Goal: Task Accomplishment & Management: Use online tool/utility

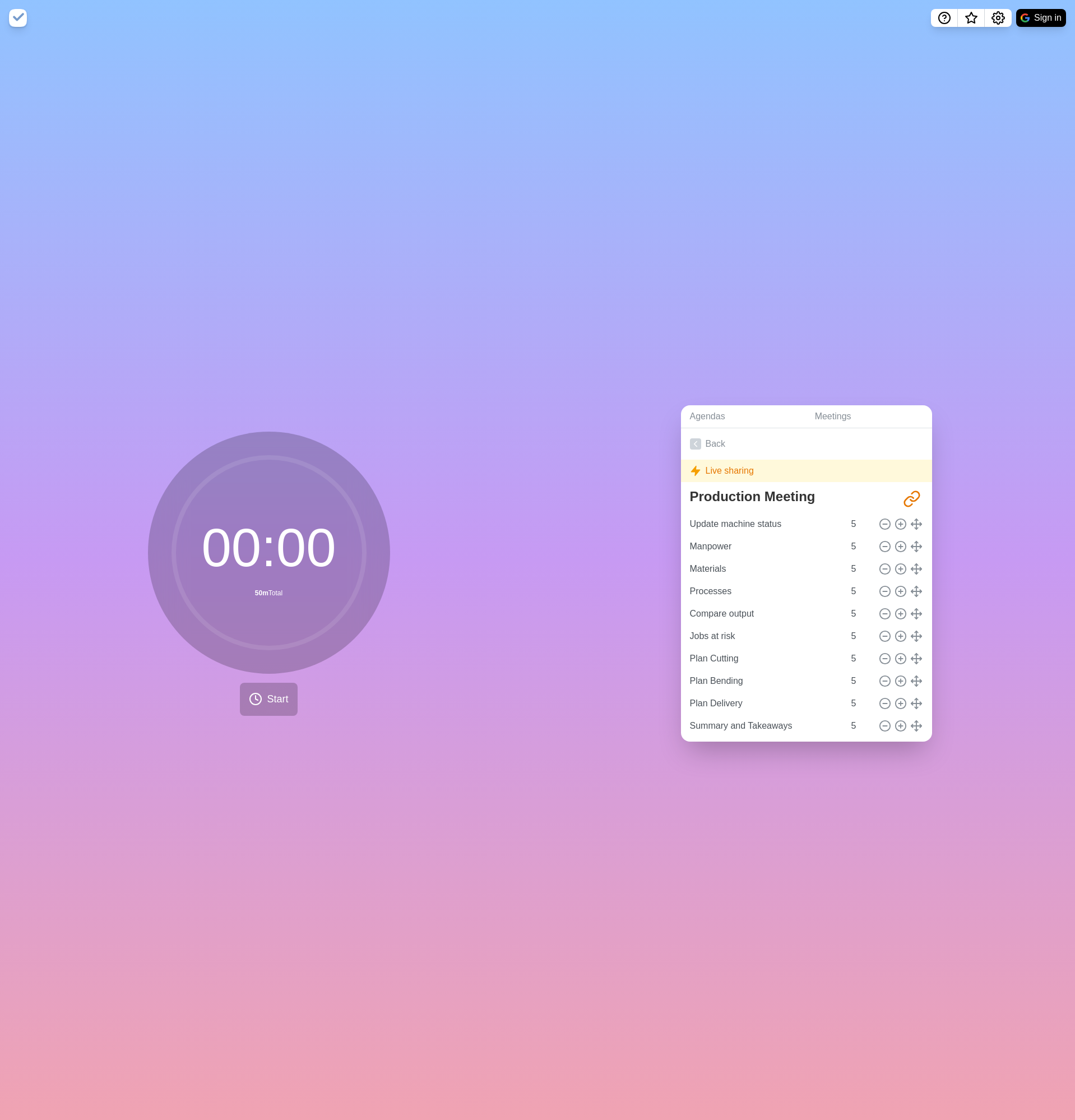
click at [688, 260] on div "Agendas Meetings Back Live sharing Production Meeting http://timeblocks.co/-OZo…" at bounding box center [806, 578] width 538 height 1084
click at [262, 707] on button "Start" at bounding box center [268, 699] width 57 height 33
drag, startPoint x: 350, startPoint y: 736, endPoint x: 284, endPoint y: 711, distance: 70.6
click at [349, 736] on div "00 : 00 50m Total Start" at bounding box center [269, 578] width 538 height 1084
click at [276, 703] on button "Start" at bounding box center [268, 699] width 57 height 33
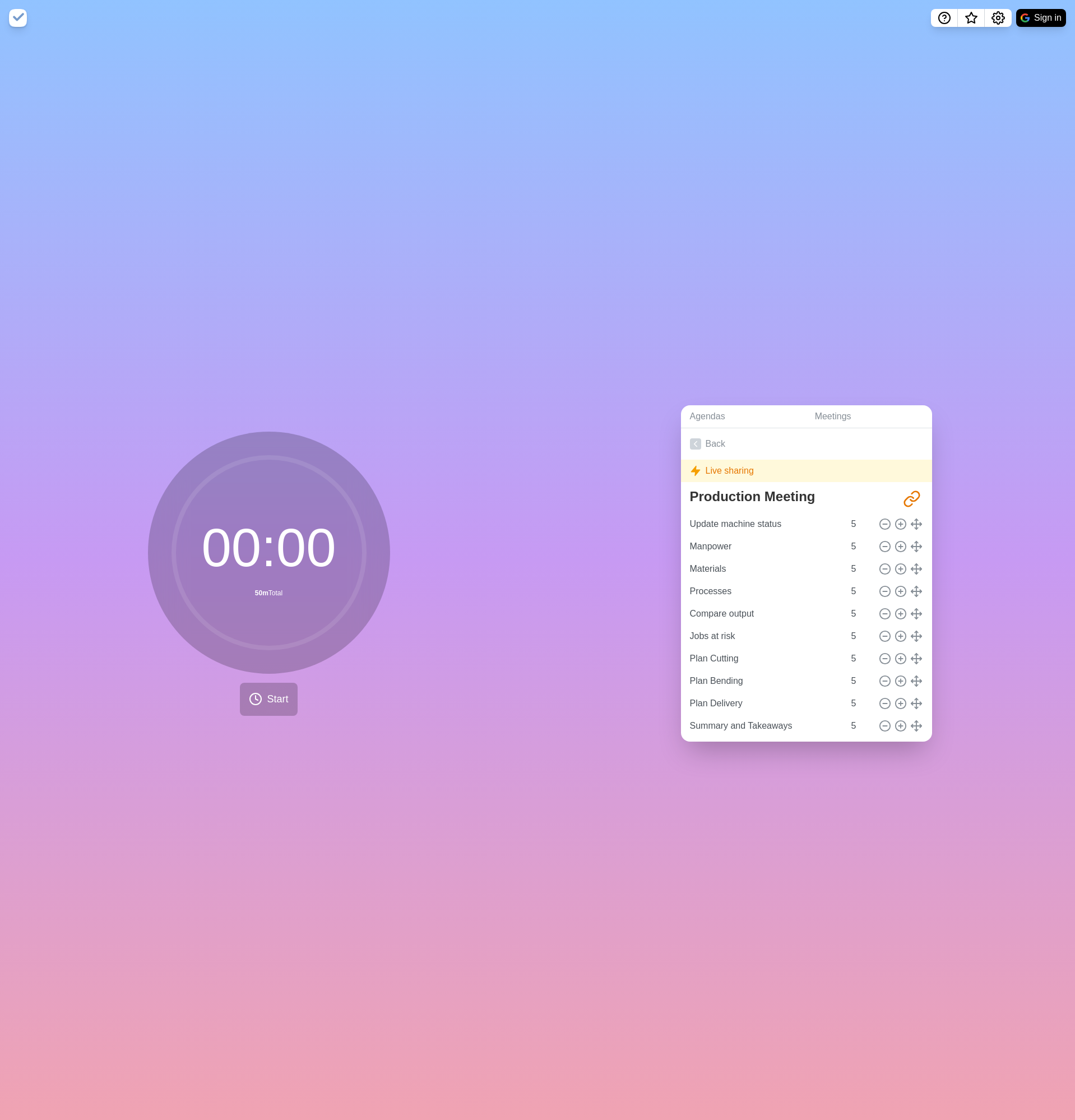
click at [363, 734] on div "00 : 00 50m Total Start" at bounding box center [269, 578] width 538 height 1084
click at [666, 732] on div "Agendas Meetings Back Live sharing Production Meeting http://timeblocks.co/-OZo…" at bounding box center [806, 578] width 538 height 1084
click at [727, 469] on div "Live sharing" at bounding box center [806, 471] width 251 height 22
click at [713, 439] on link "Back" at bounding box center [806, 444] width 251 height 31
click at [262, 716] on div "00 : 00 50m Total Start" at bounding box center [269, 578] width 538 height 1084
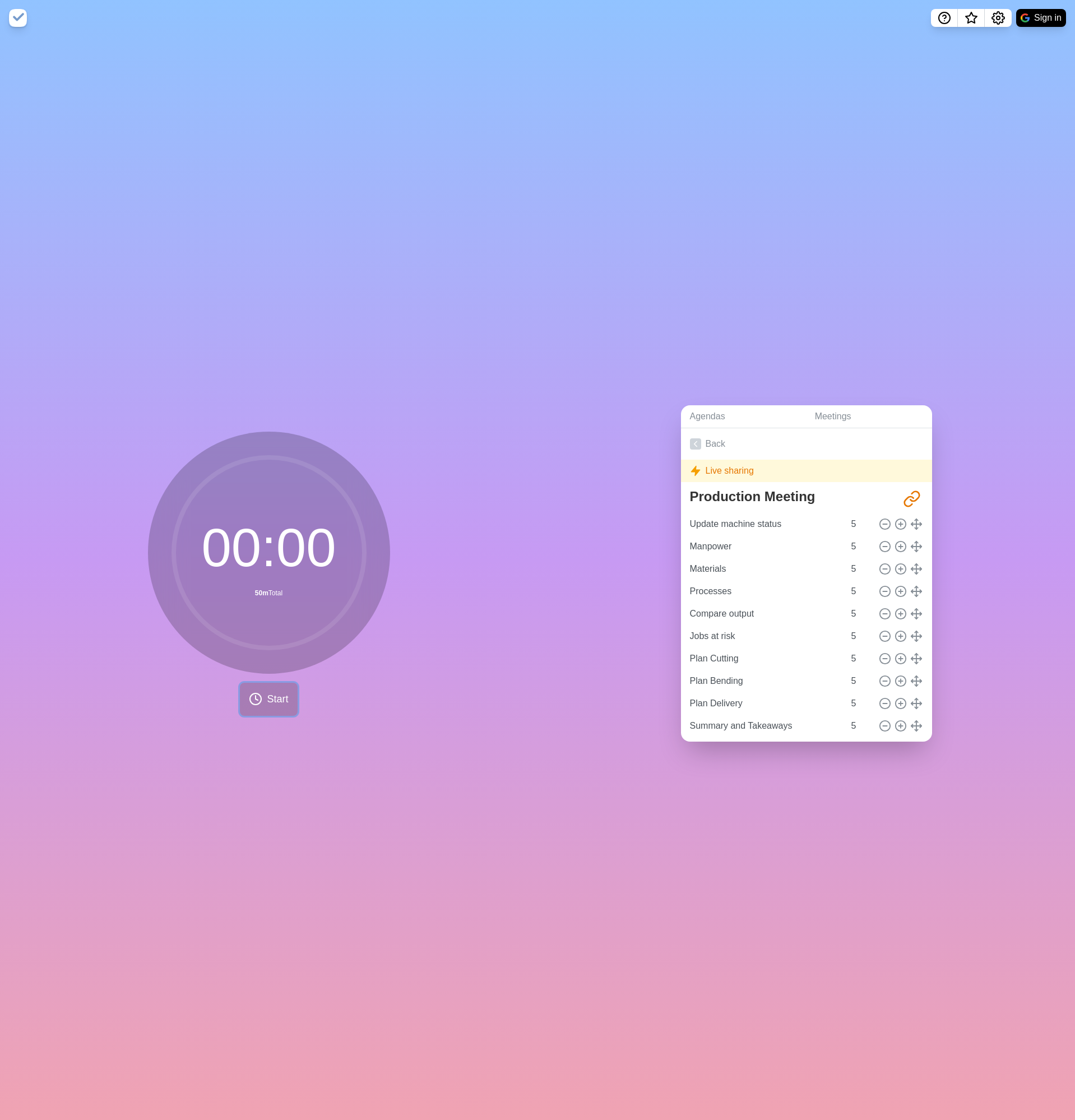
click at [269, 707] on button "Start" at bounding box center [268, 699] width 57 height 33
drag, startPoint x: 732, startPoint y: 417, endPoint x: 764, endPoint y: 414, distance: 32.1
click at [732, 417] on link "Agendas" at bounding box center [744, 417] width 125 height 23
click at [993, 23] on icon "Settings" at bounding box center [998, 18] width 14 height 14
click at [1047, 25] on button "Sign in" at bounding box center [1041, 18] width 50 height 18
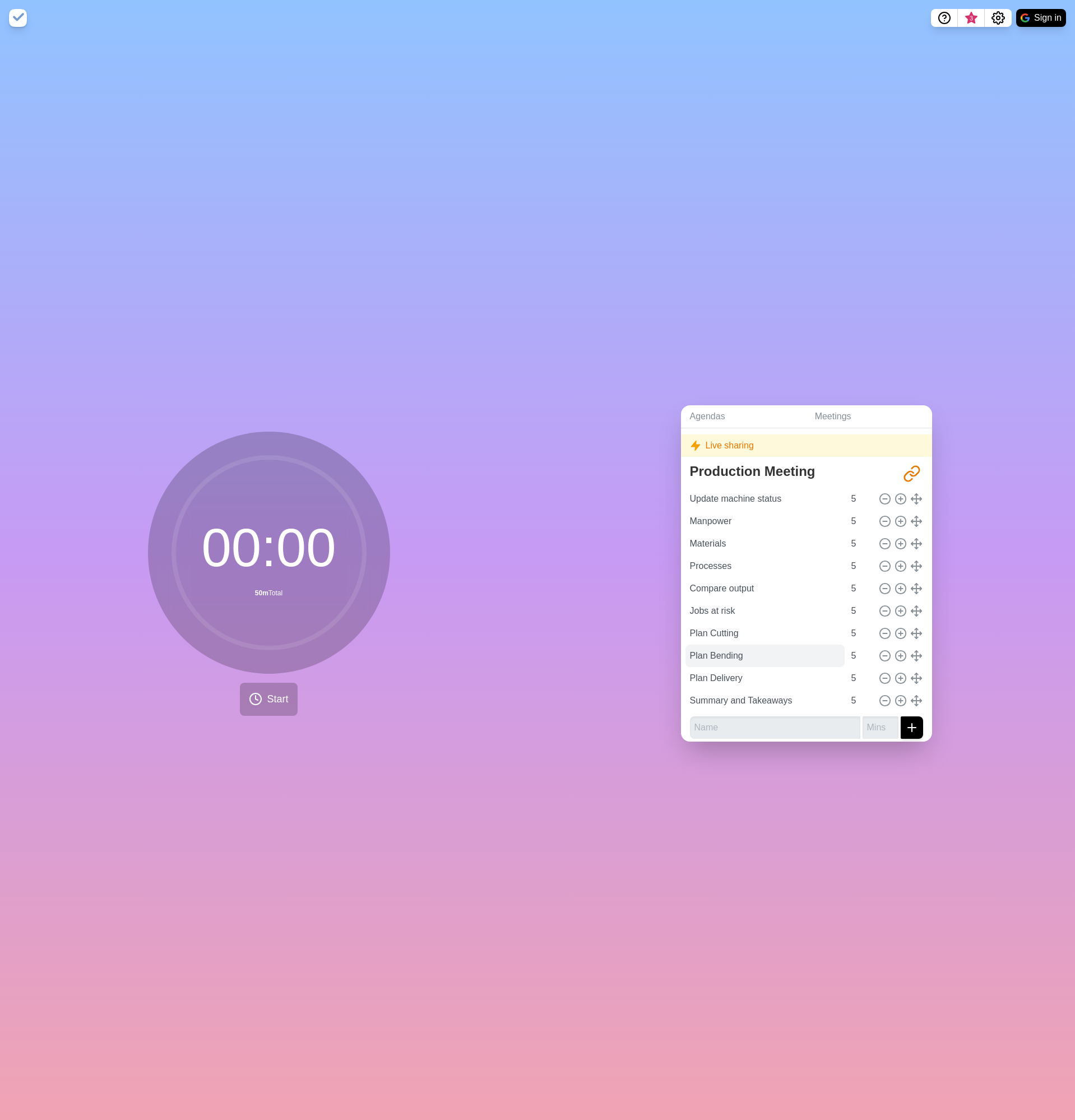
scroll to position [39, 0]
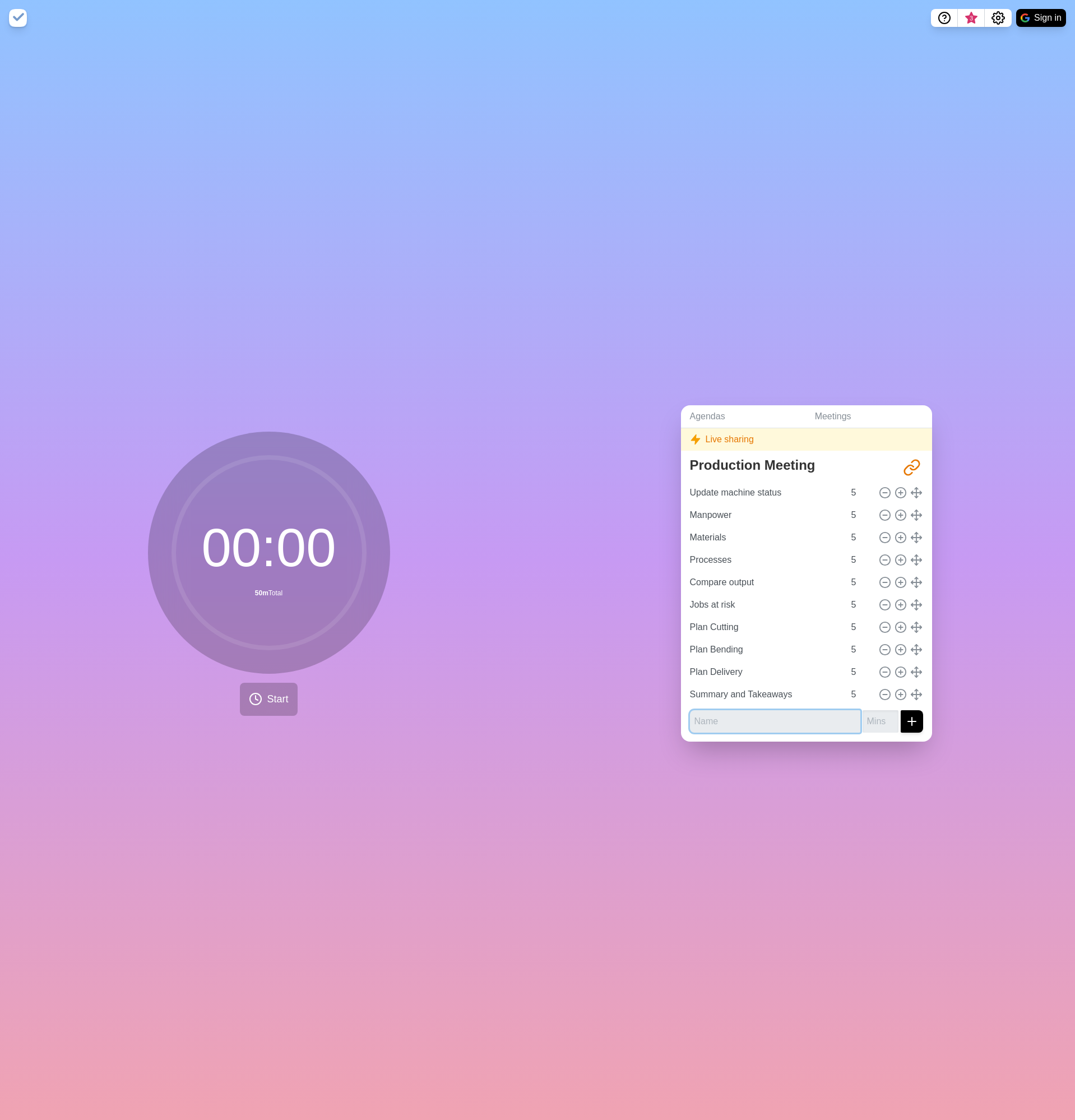
click at [782, 710] on input "text" at bounding box center [775, 721] width 170 height 22
click at [796, 683] on input "Summary and Takeaways" at bounding box center [764, 694] width 159 height 22
click at [780, 710] on input "text" at bounding box center [775, 721] width 170 height 22
click at [873, 711] on input "number" at bounding box center [880, 721] width 36 height 22
click at [957, 362] on div "Agendas Meetings Back Live sharing Production Meeting http://timeblocks.co/-OZo…" at bounding box center [806, 578] width 538 height 1084
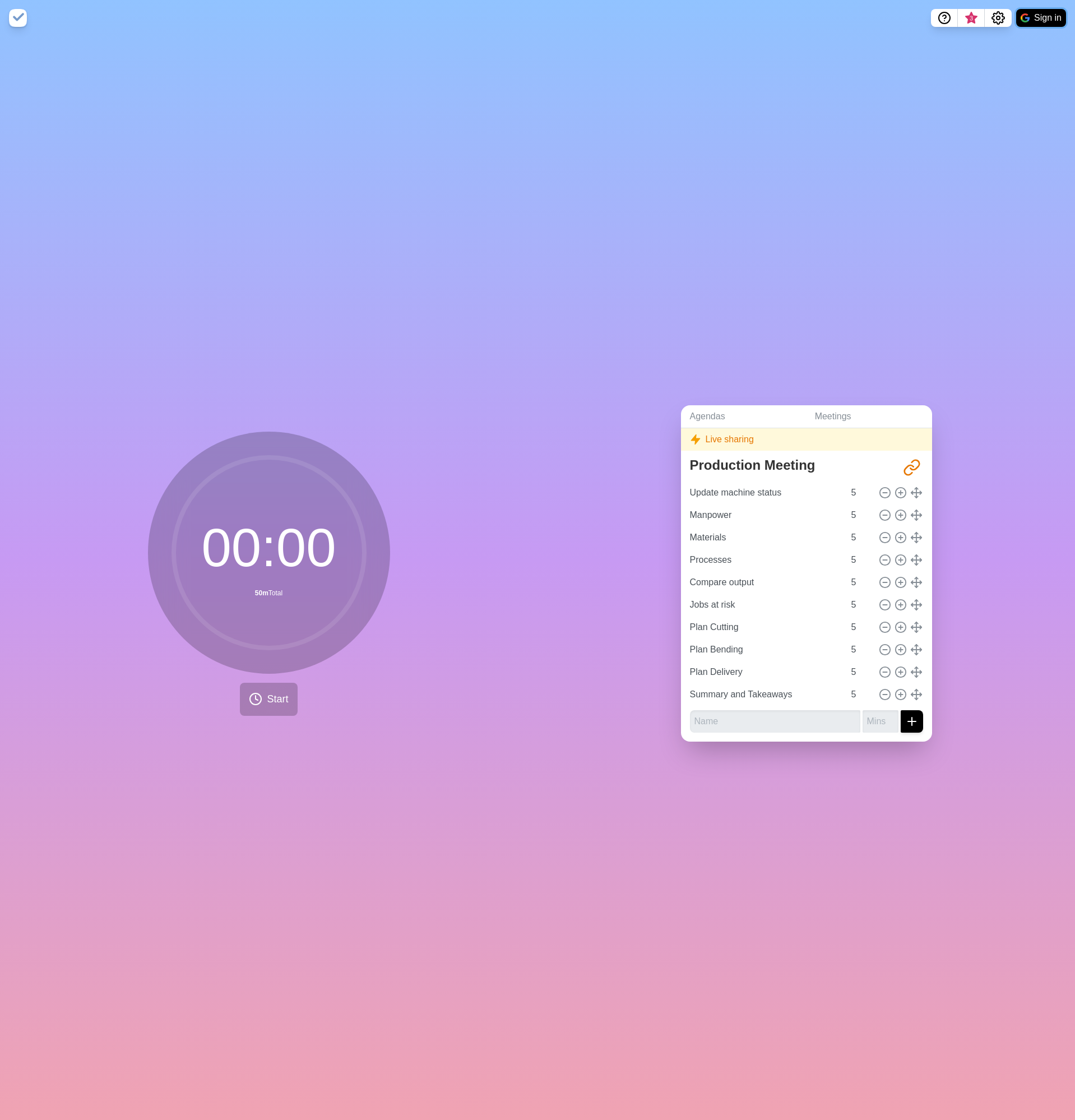
click at [1046, 13] on button "Sign in" at bounding box center [1041, 18] width 50 height 18
click at [1036, 26] on button "Sign in" at bounding box center [1041, 18] width 50 height 18
click at [1038, 16] on button "Sign in" at bounding box center [1041, 18] width 50 height 18
click at [368, 427] on div "00 : 00 50m Total Start" at bounding box center [269, 578] width 538 height 1084
click at [755, 295] on div "Agendas Meetings Back Live sharing Production Meeting http://timeblocks.co/-OZo…" at bounding box center [806, 578] width 538 height 1084
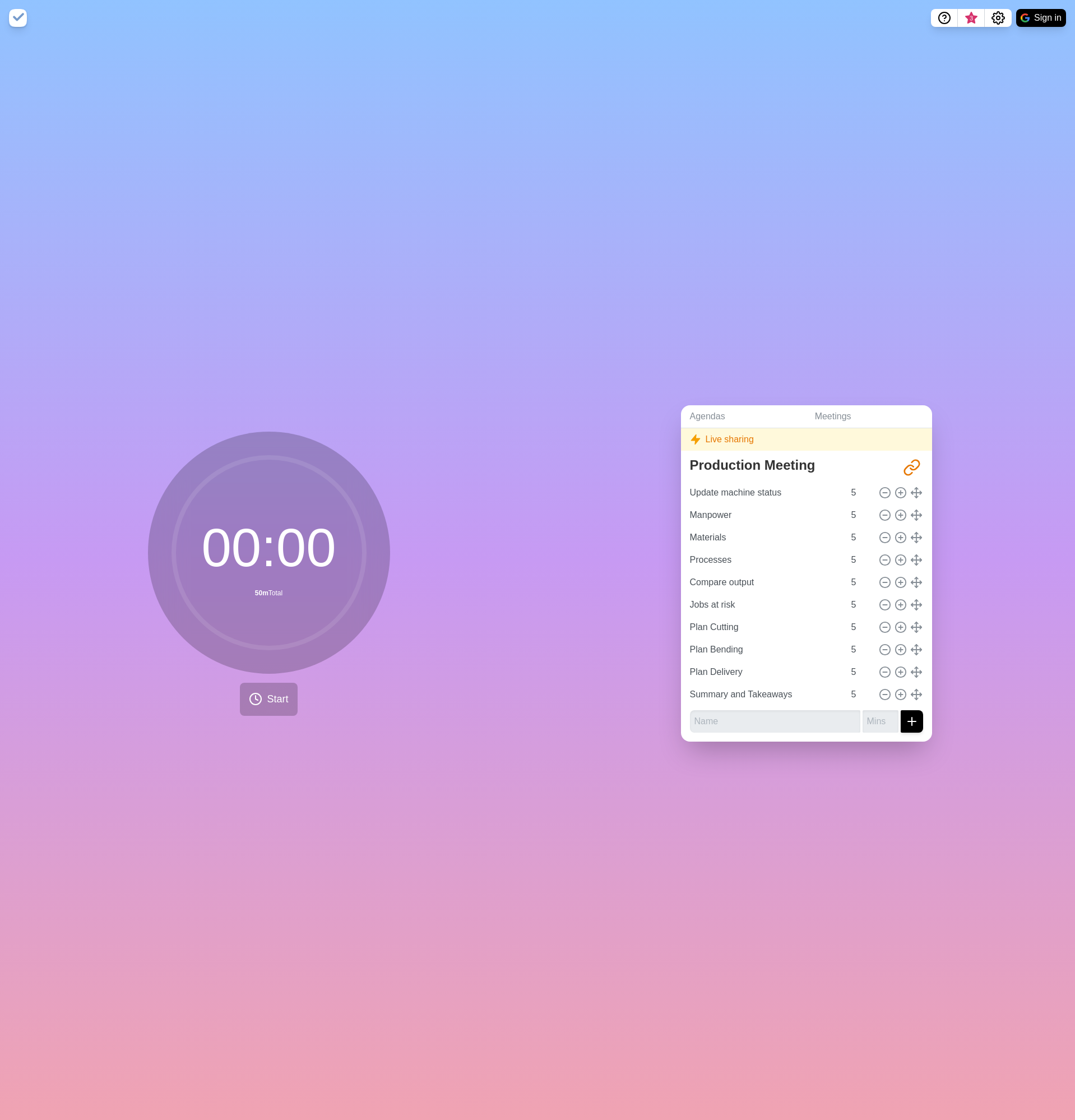
click at [23, 24] on img at bounding box center [18, 18] width 18 height 18
click at [759, 95] on div "Agendas Meetings Back Live sharing Production Meeting http://timeblocks.co/-OZo…" at bounding box center [806, 578] width 538 height 1084
click at [939, 18] on icon "Help" at bounding box center [944, 18] width 14 height 14
click at [891, 58] on div "Agendas Meetings Back Live sharing Production Meeting http://timeblocks.co/-OZo…" at bounding box center [806, 578] width 538 height 1084
click at [986, 26] on button "Settings" at bounding box center [998, 18] width 27 height 18
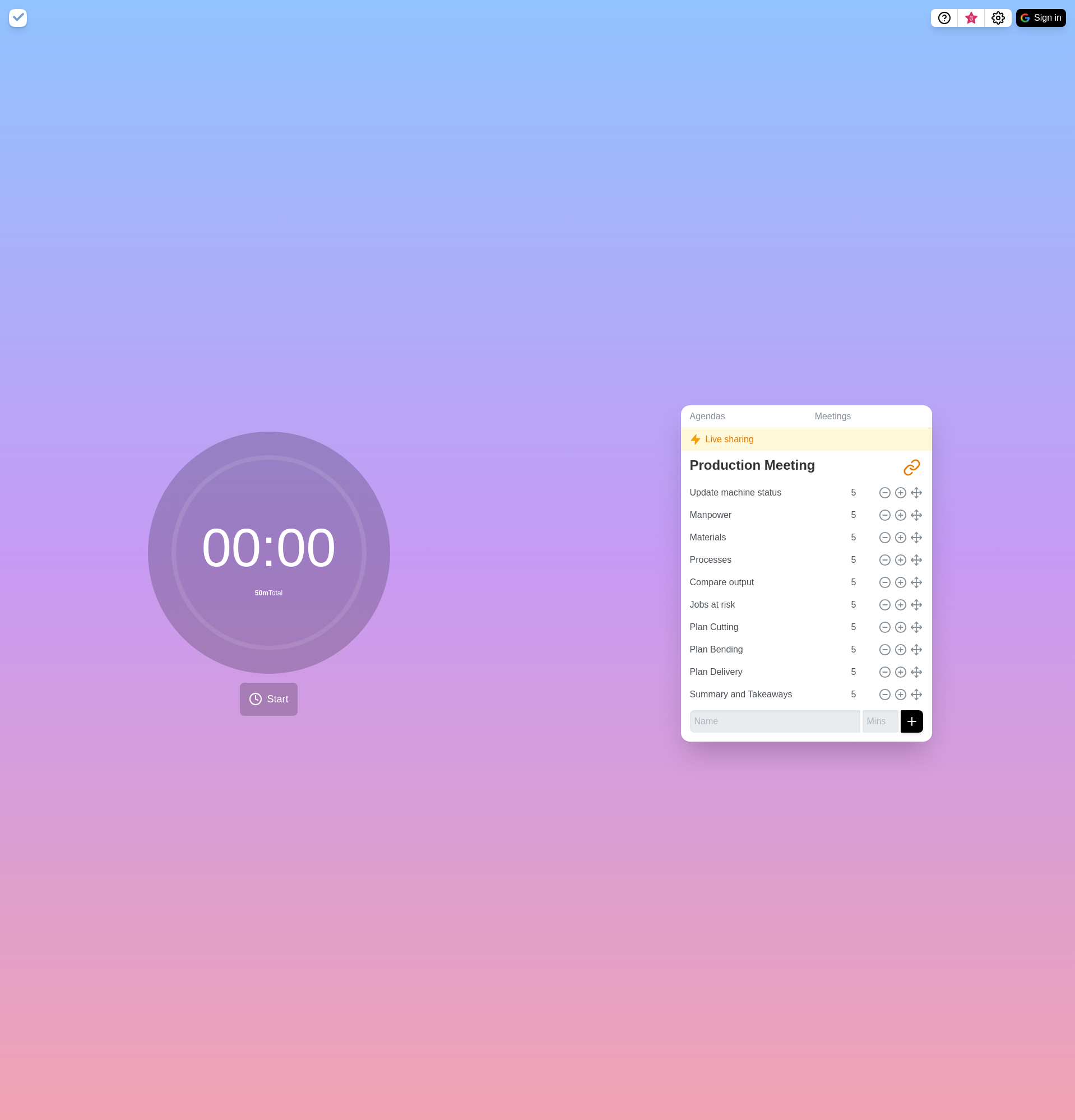
click at [920, 91] on div "Agendas Meetings Back Live sharing Production Meeting http://timeblocks.co/-OZo…" at bounding box center [806, 578] width 538 height 1084
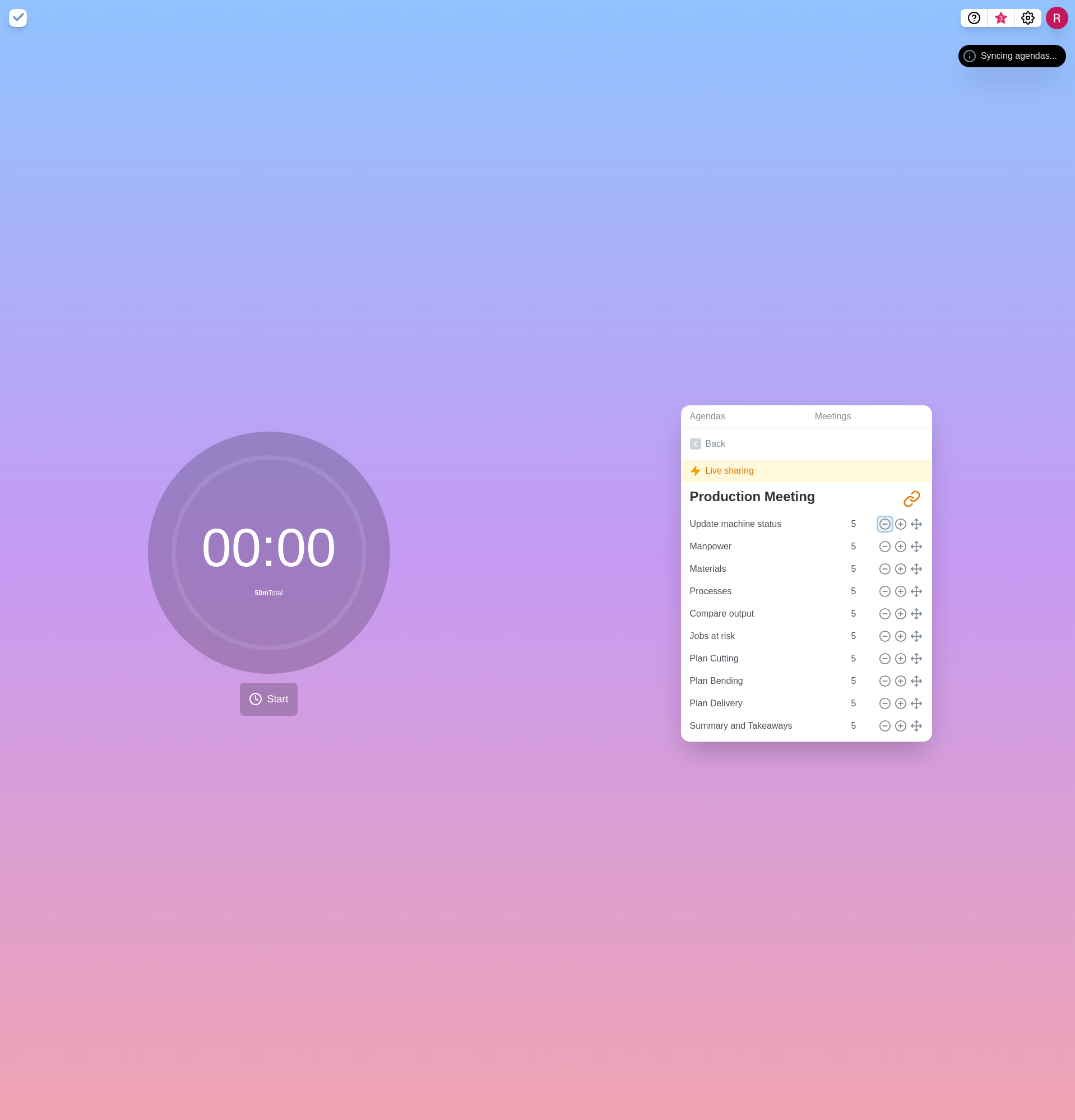
click at [879, 522] on circle at bounding box center [884, 523] width 10 height 10
click at [879, 518] on icon at bounding box center [885, 524] width 12 height 12
click at [847, 518] on input "5" at bounding box center [860, 524] width 27 height 22
click at [858, 525] on input "4" at bounding box center [860, 524] width 27 height 22
click at [837, 371] on div "Agendas Meetings Back Live sharing Production Meeting http://timeblocks.co/-OZo…" at bounding box center [806, 578] width 538 height 1084
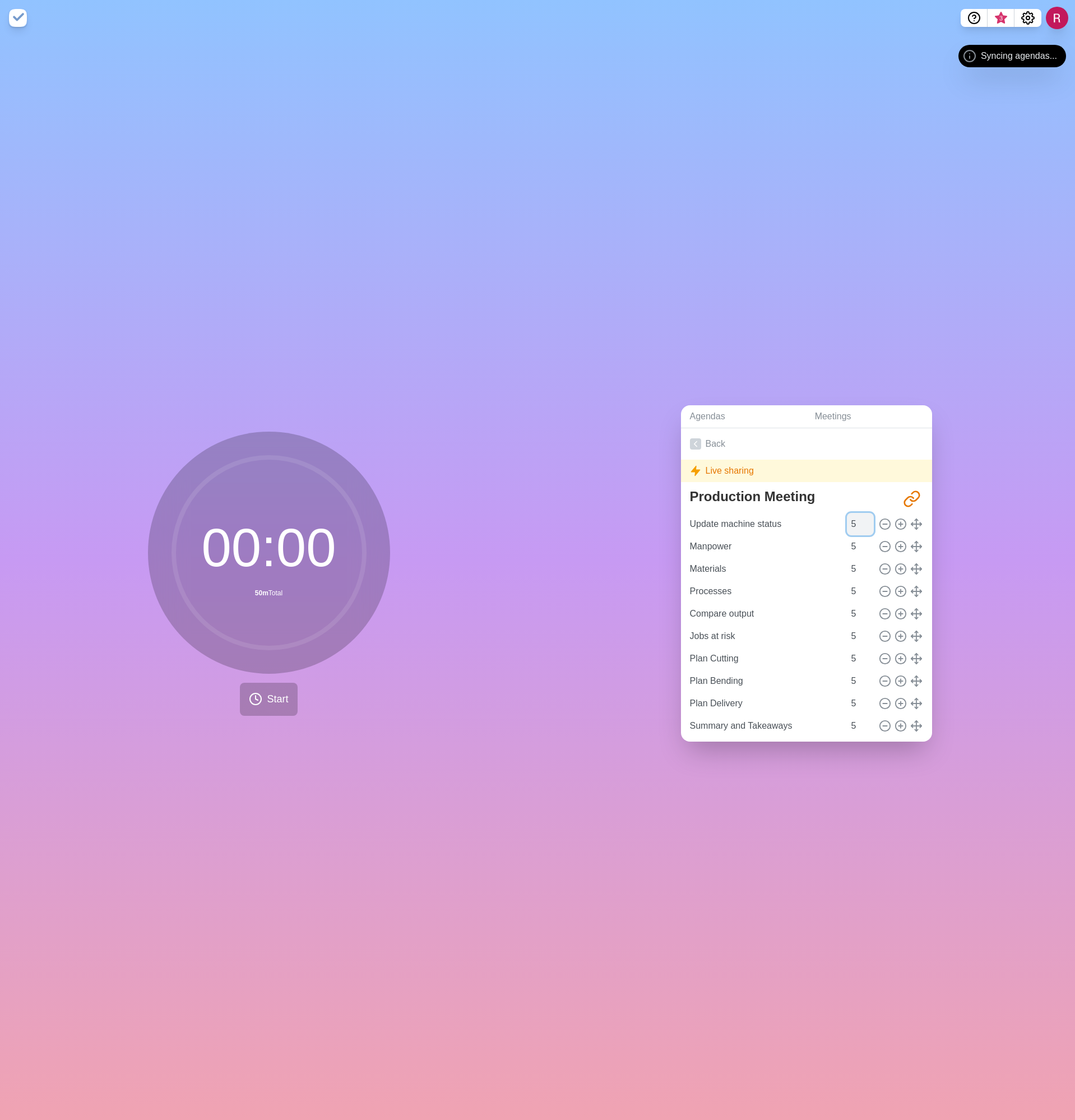
type input "5"
click at [856, 517] on input "5" at bounding box center [860, 524] width 27 height 22
click at [688, 504] on textarea "Production Meeting" at bounding box center [791, 496] width 211 height 25
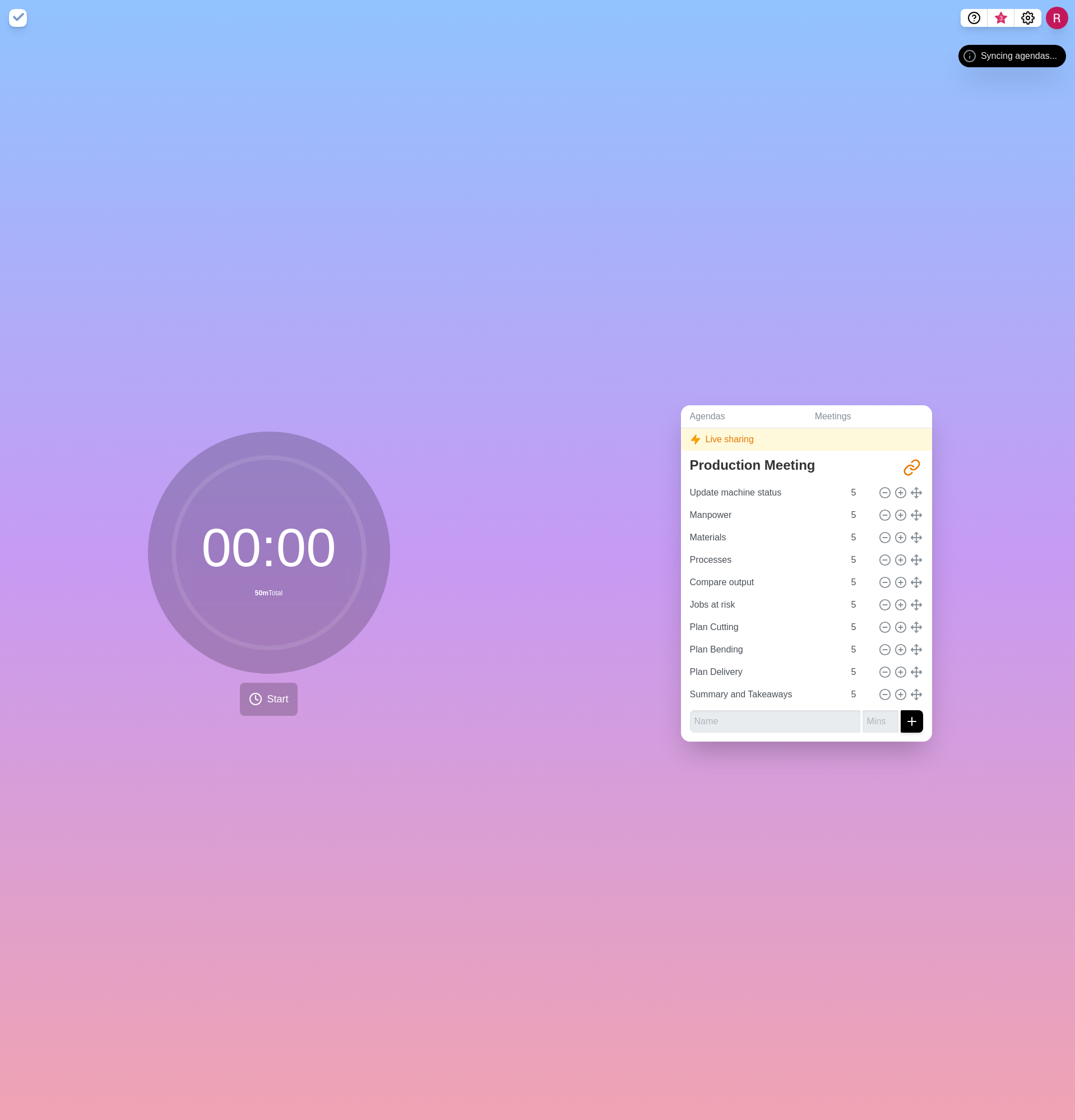
drag, startPoint x: 992, startPoint y: 506, endPoint x: 931, endPoint y: 515, distance: 61.7
click at [990, 506] on div "Agendas Meetings Back Live sharing Production Meeting http://timeblocks.co/-OZo…" at bounding box center [806, 578] width 538 height 1084
click at [879, 487] on icon at bounding box center [885, 493] width 12 height 12
click at [899, 493] on line at bounding box center [901, 493] width 4 height 0
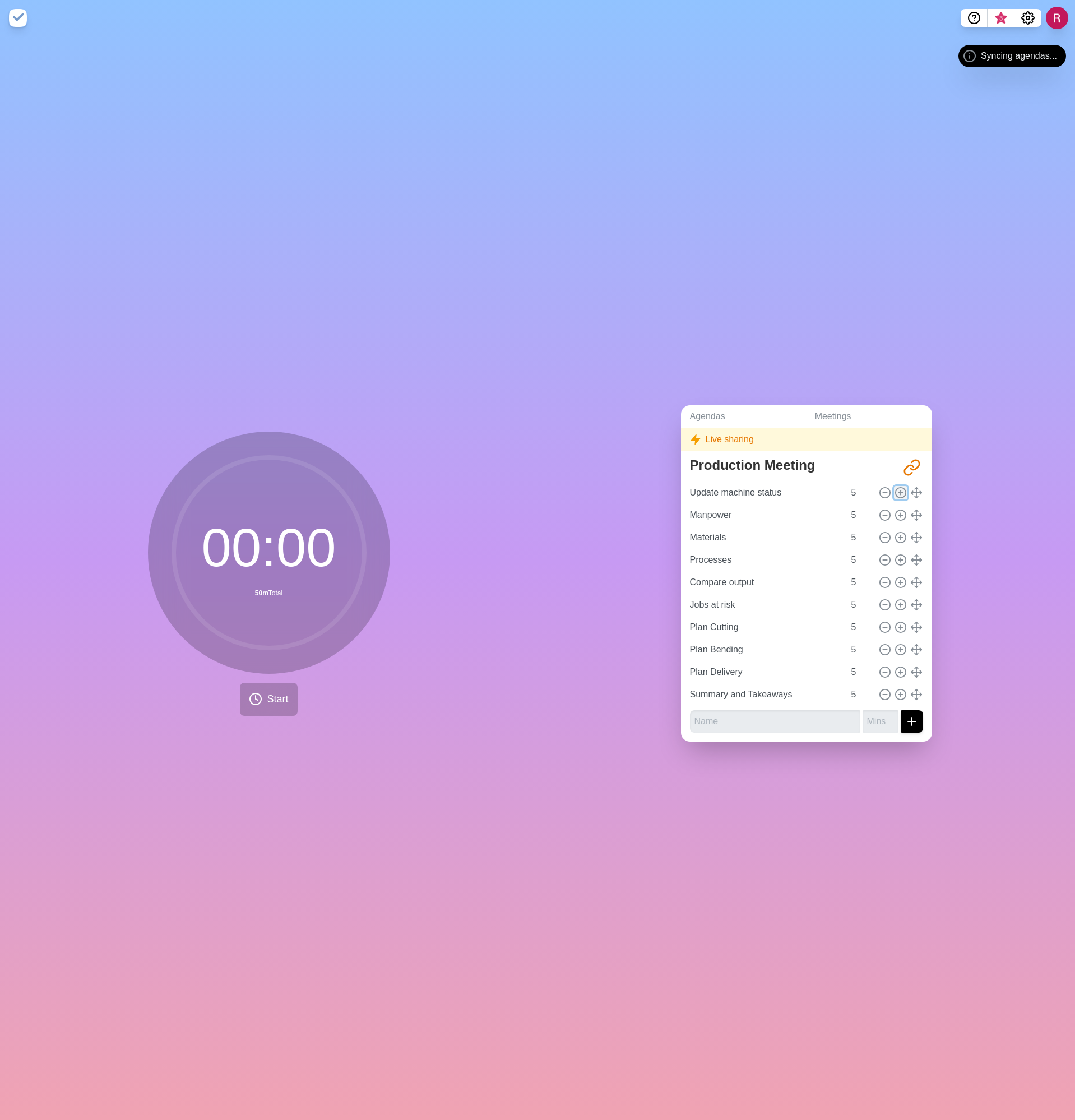
click at [899, 493] on line at bounding box center [901, 493] width 4 height 0
click at [960, 533] on div "Agendas Meetings Back Live sharing Production Meeting http://timeblocks.co/-OZo…" at bounding box center [806, 578] width 538 height 1084
click at [761, 715] on input "text" at bounding box center [775, 721] width 170 height 22
type input "test"
click at [869, 713] on input "number" at bounding box center [880, 721] width 36 height 22
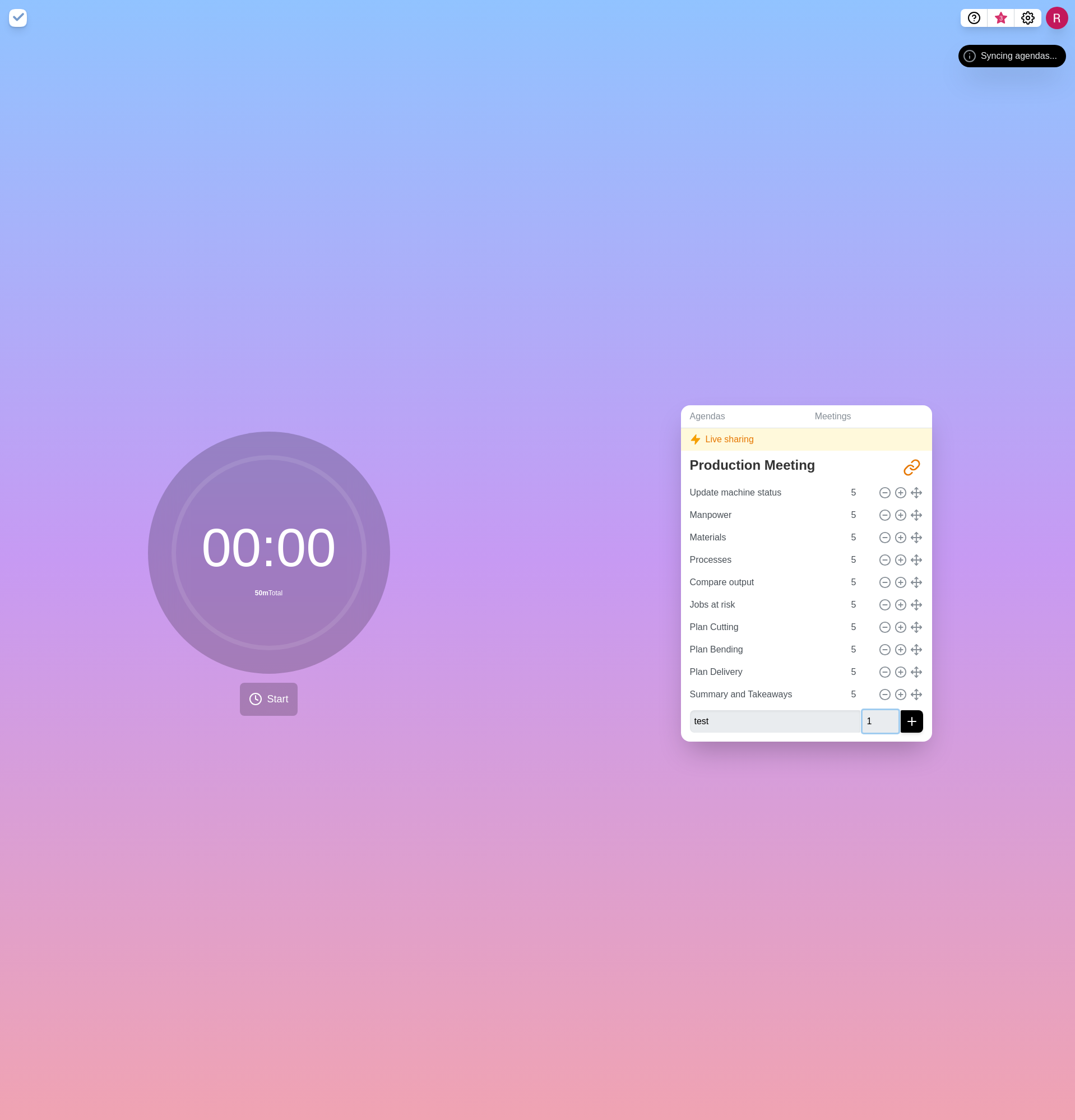
type input "1"
click at [907, 710] on button "submit" at bounding box center [912, 721] width 22 height 22
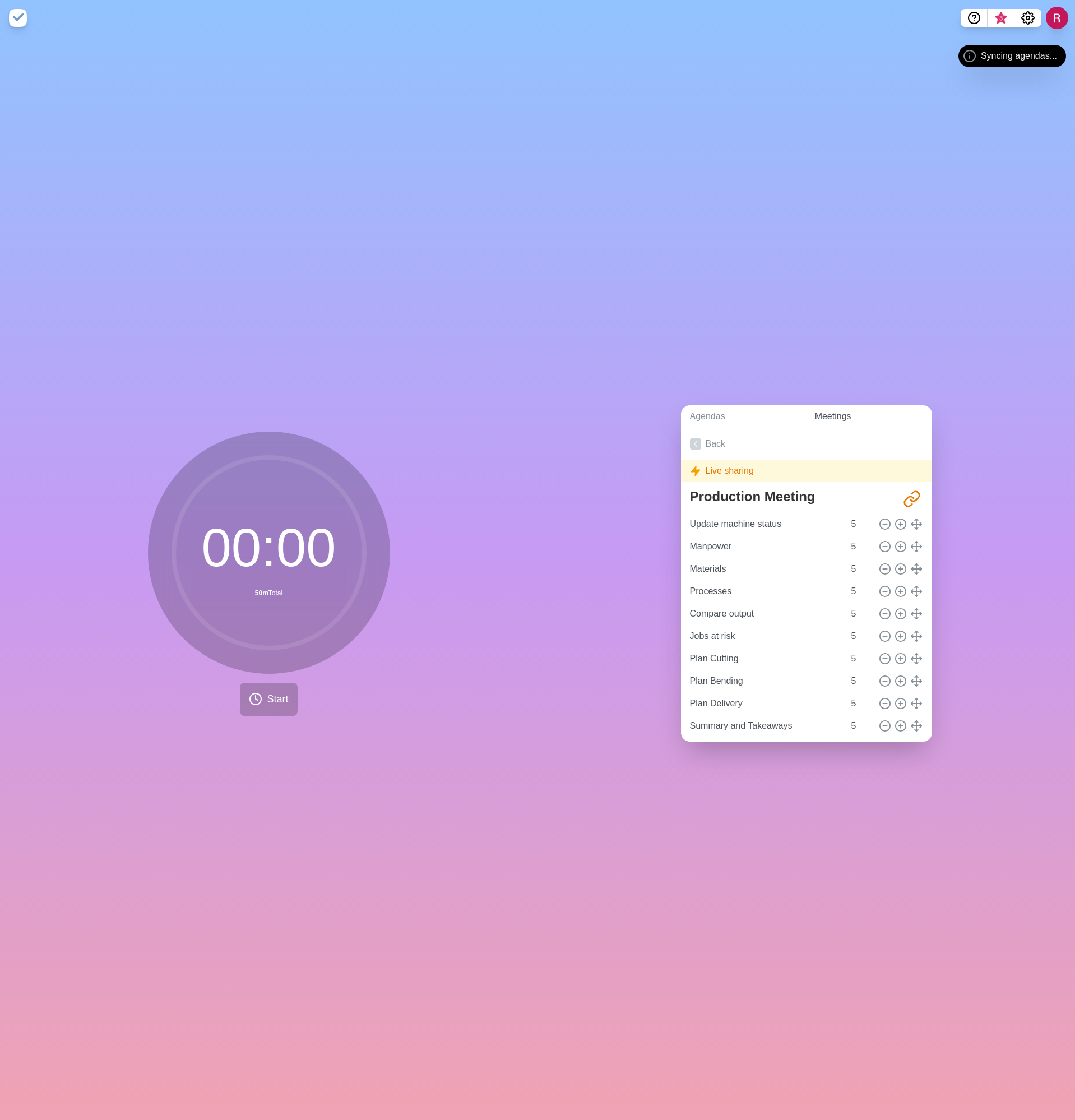
click at [840, 416] on link "Meetings" at bounding box center [869, 417] width 126 height 23
click at [816, 409] on link "Meetings" at bounding box center [869, 417] width 126 height 23
click at [729, 418] on link "Agendas" at bounding box center [744, 417] width 125 height 23
click at [728, 383] on div "Agendas Meetings Back Live sharing Production Meeting http://timeblocks.co/-OZo…" at bounding box center [806, 578] width 538 height 1084
click at [977, 86] on div "Agendas Meetings Back Live sharing Production Meeting http://timeblocks.co/-OZo…" at bounding box center [806, 578] width 538 height 1084
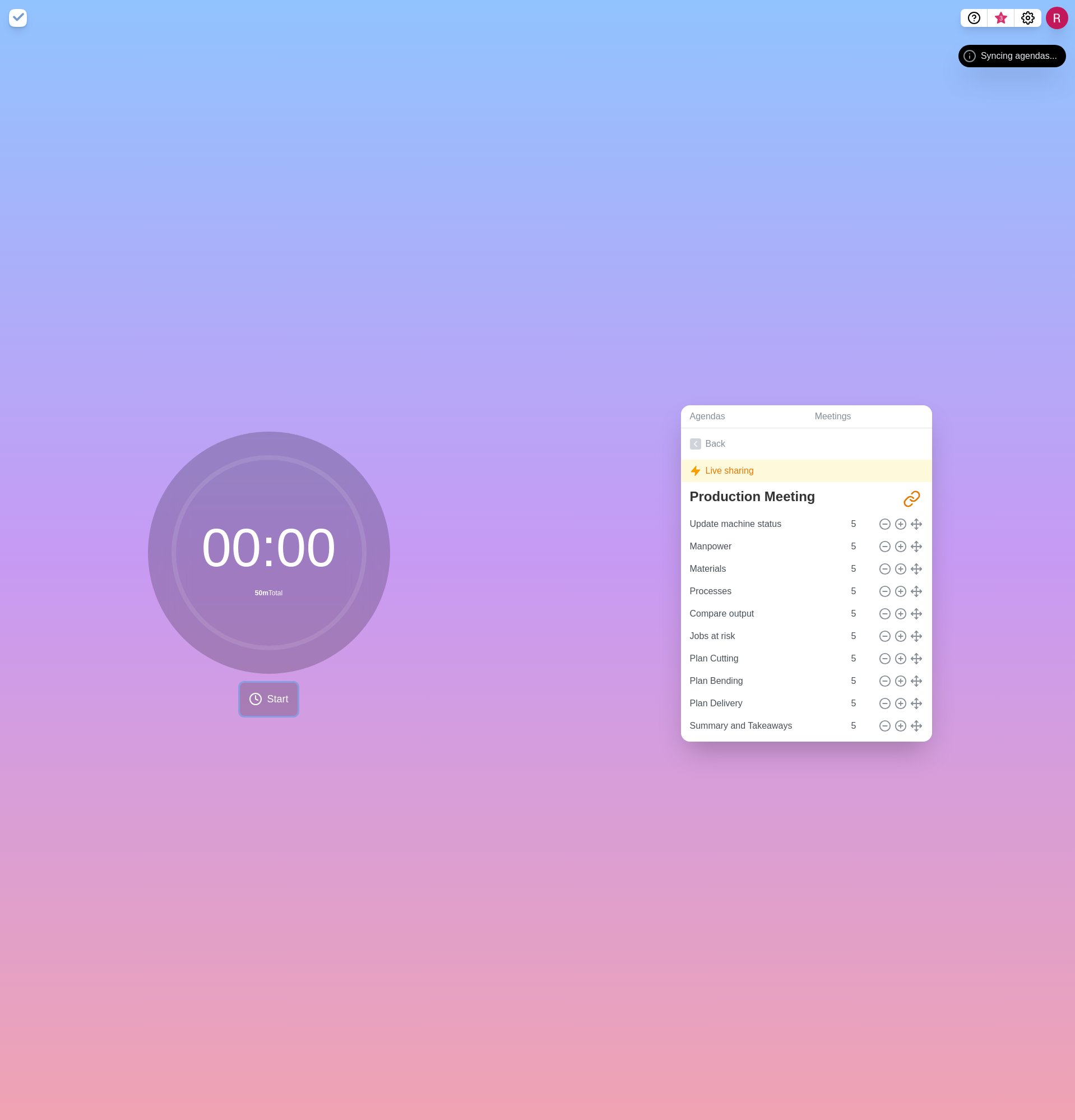
click at [267, 692] on span "Start" at bounding box center [277, 699] width 22 height 15
